Goal: Information Seeking & Learning: Learn about a topic

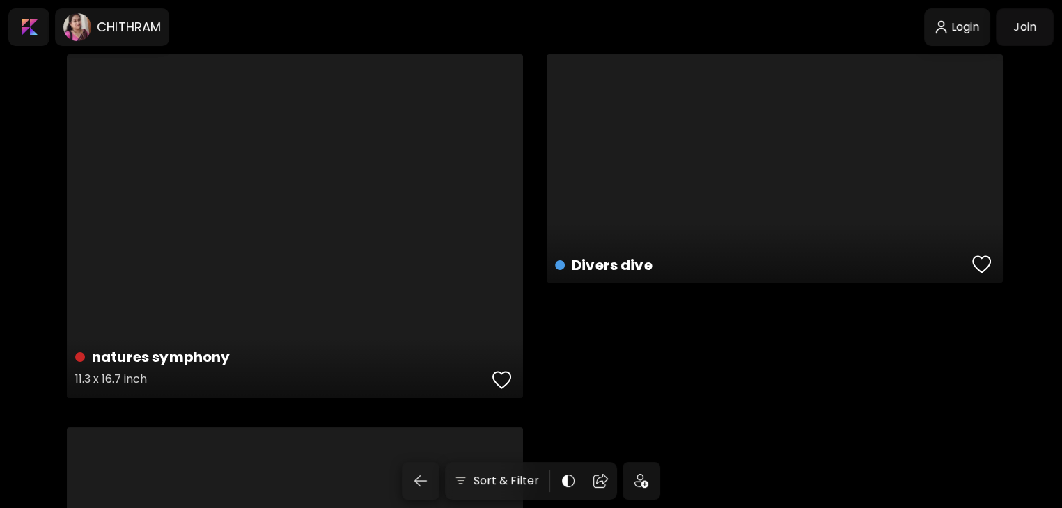
click at [267, 120] on div "natures symphony 11.3 x 16.7 inch" at bounding box center [295, 226] width 456 height 344
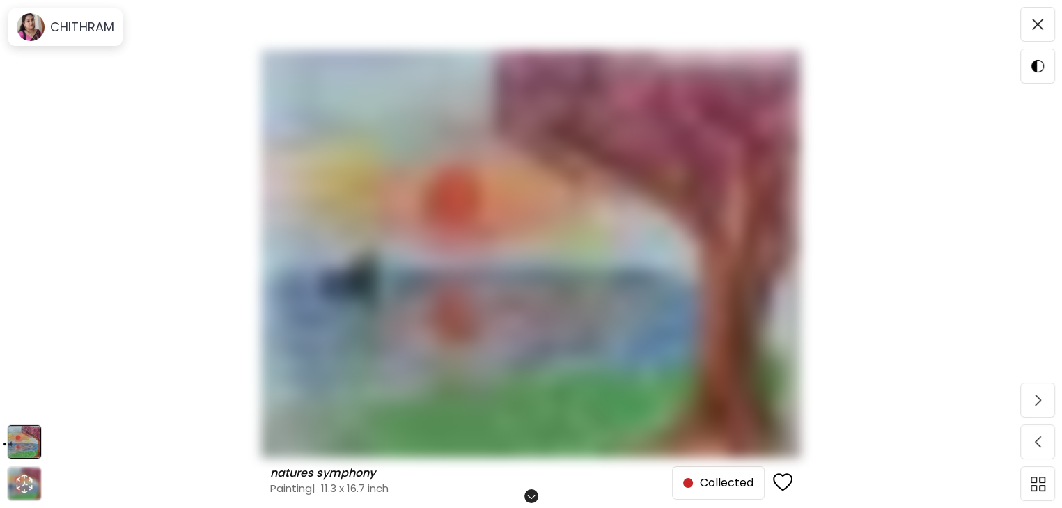
click at [267, 120] on img at bounding box center [530, 254] width 945 height 408
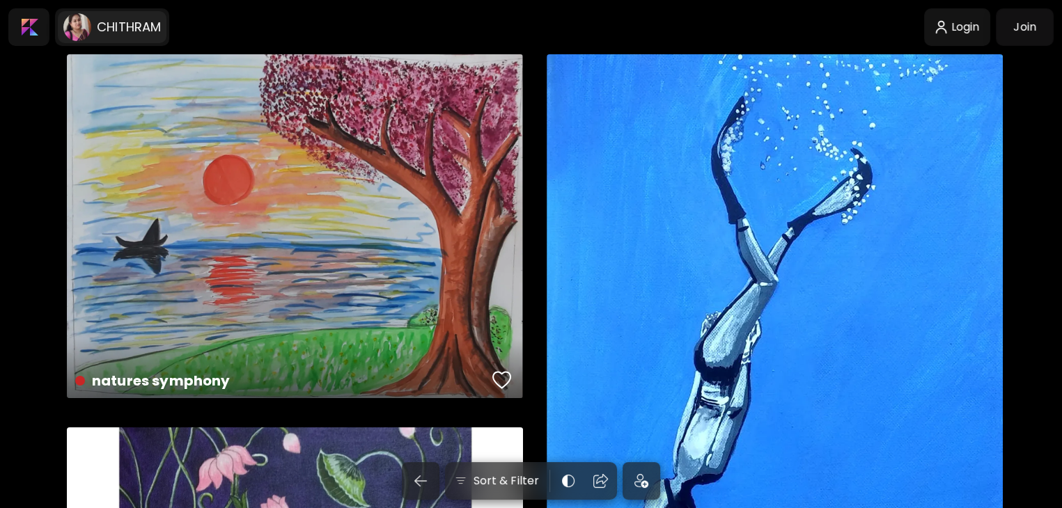
click at [81, 26] on image at bounding box center [77, 27] width 28 height 28
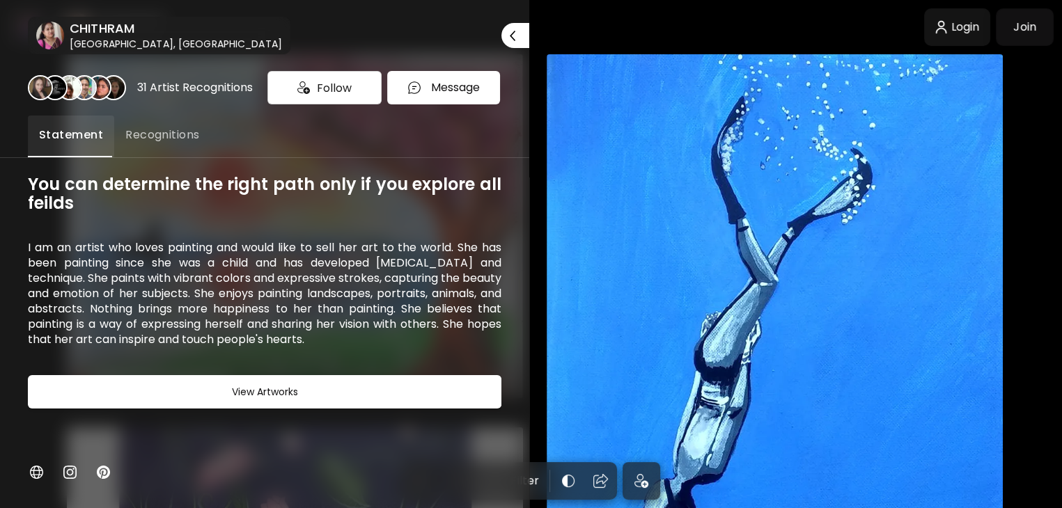
click at [150, 150] on button "Recognitions" at bounding box center [162, 137] width 97 height 42
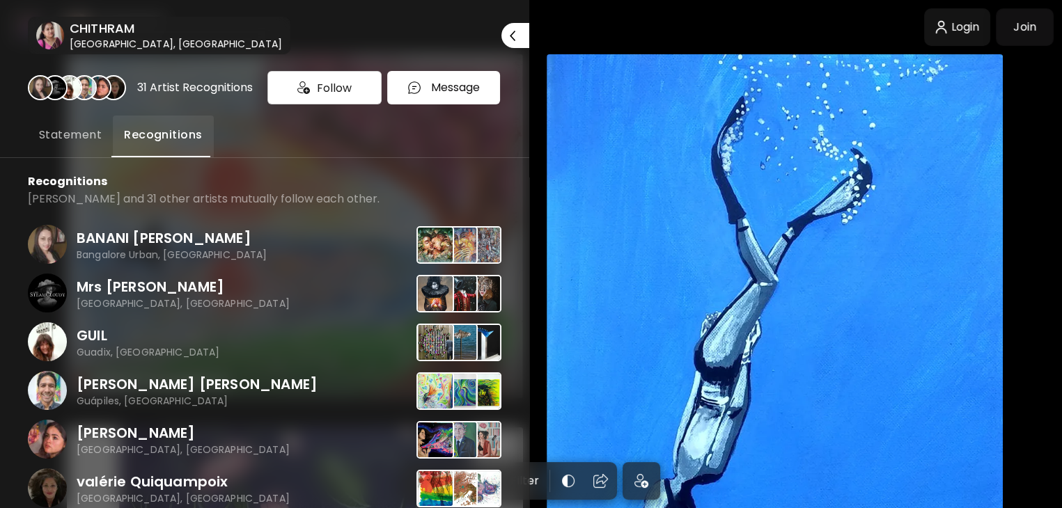
click at [64, 147] on button "Statement" at bounding box center [70, 137] width 85 height 42
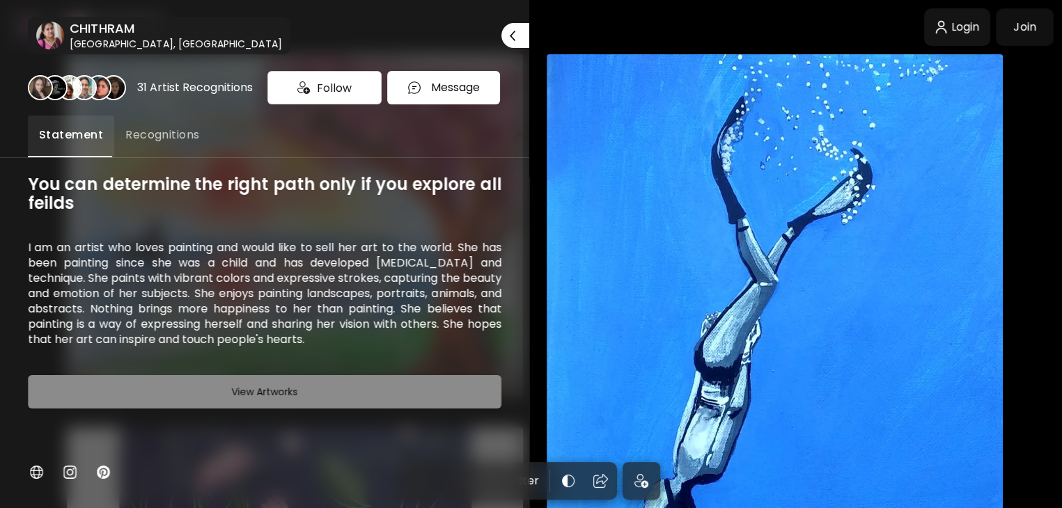
click at [249, 393] on h6 "View Artworks" at bounding box center [265, 392] width 66 height 17
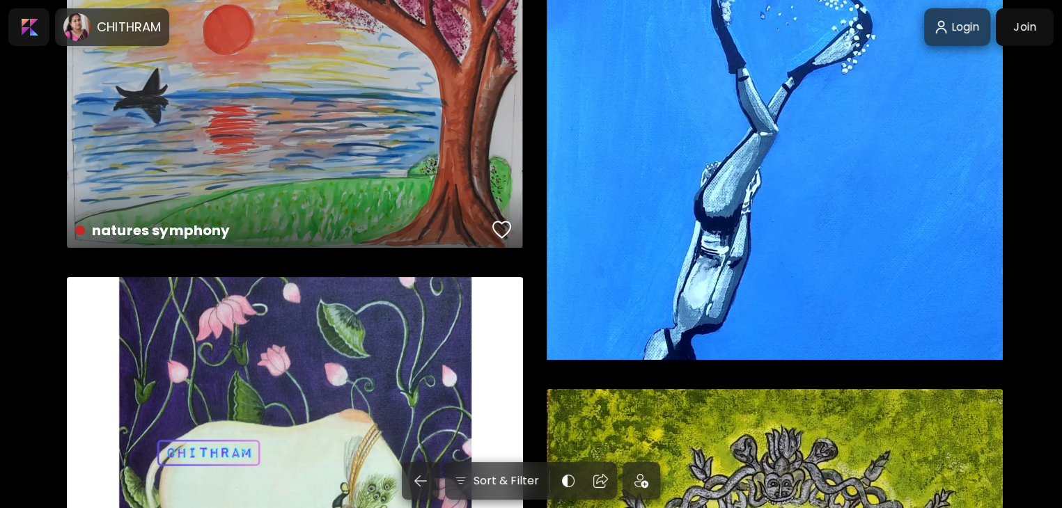
scroll to position [163, 0]
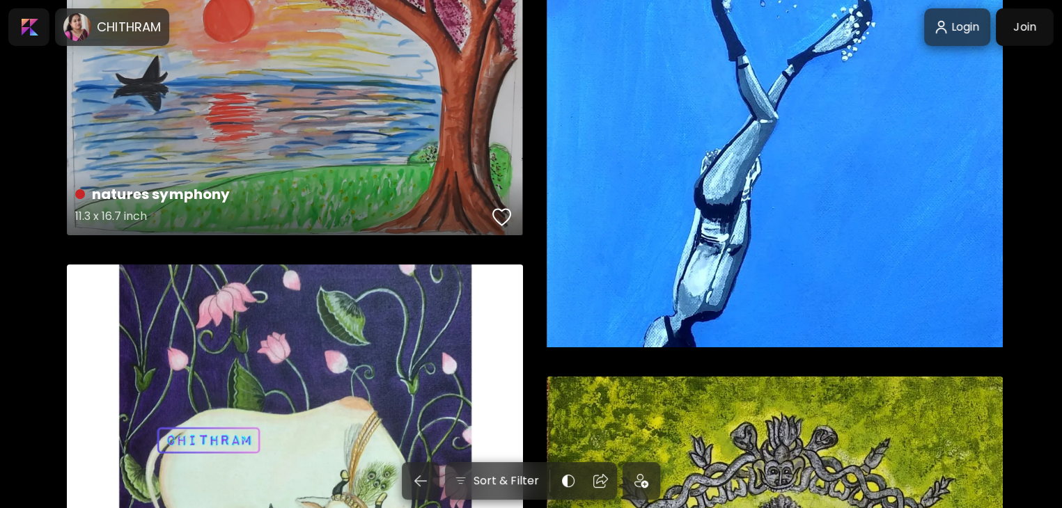
click at [393, 109] on div "natures symphony 11.3 x 16.7 inch" at bounding box center [295, 63] width 456 height 344
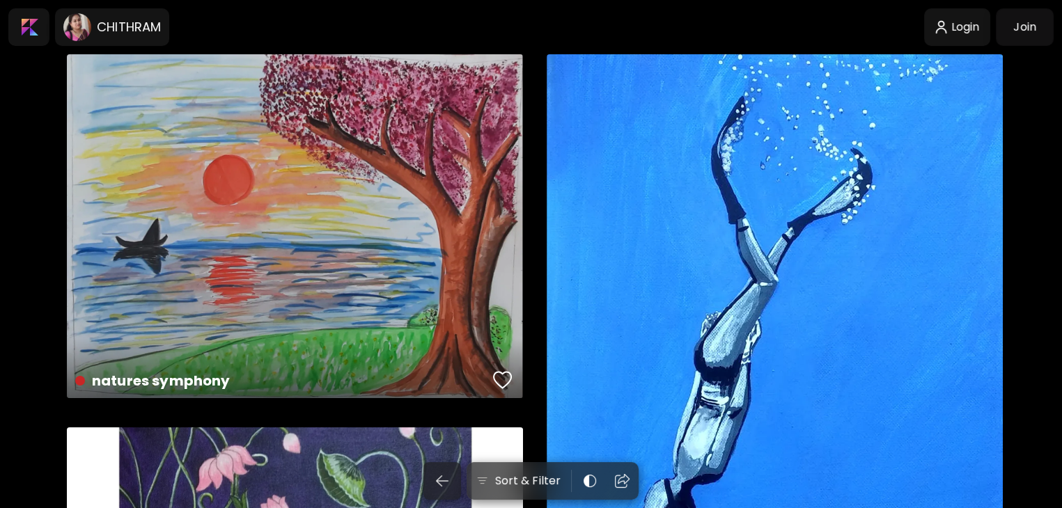
scroll to position [163, 0]
